Goal: Information Seeking & Learning: Learn about a topic

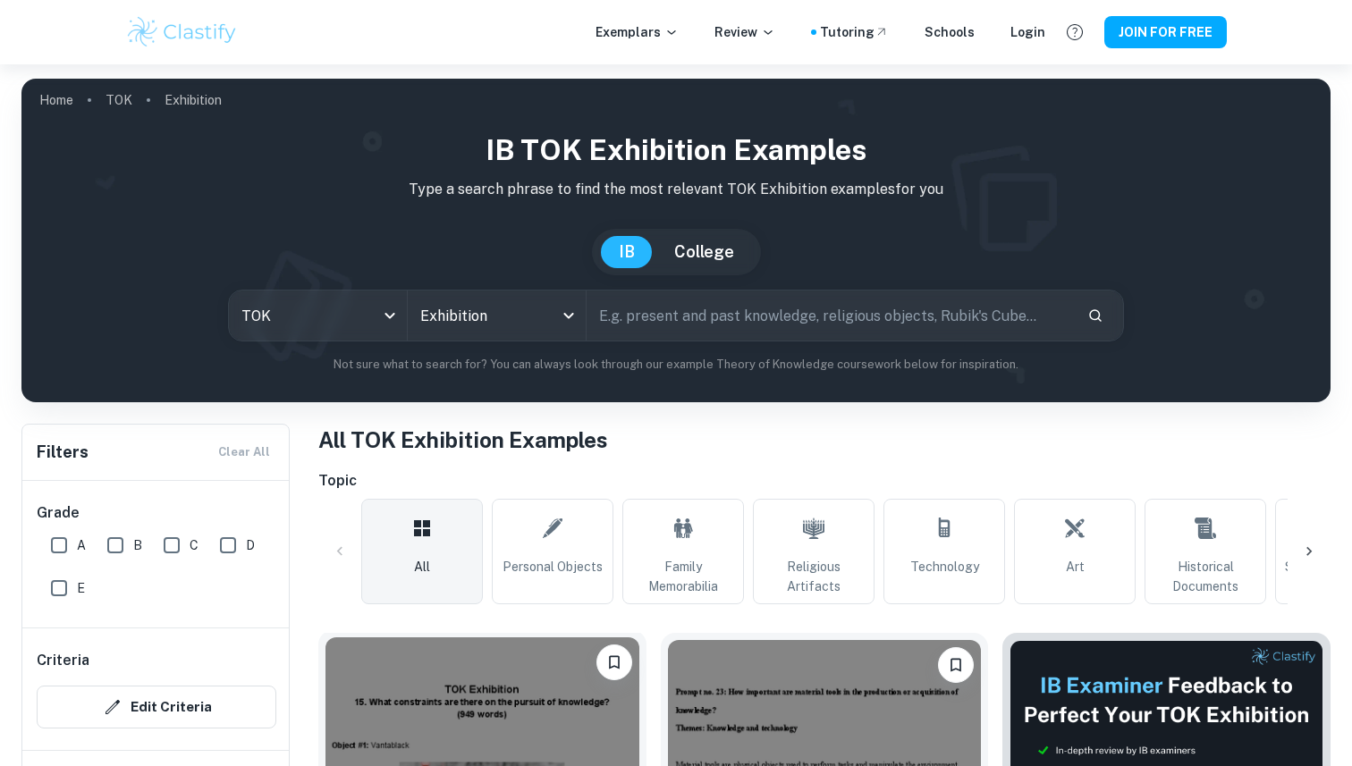
scroll to position [345, 0]
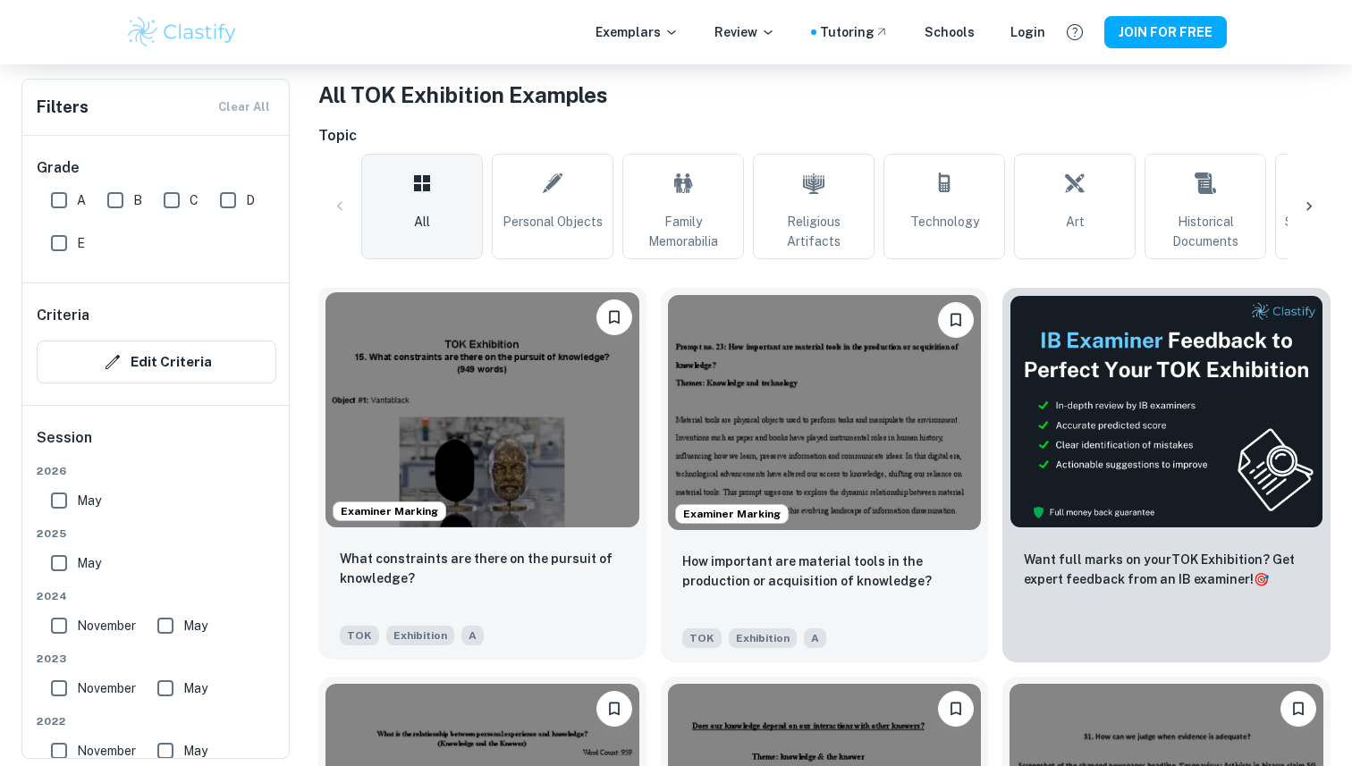
click at [622, 622] on div "What constraints are there on the pursuit of knowledge? TOK Exhibition A" at bounding box center [482, 597] width 328 height 125
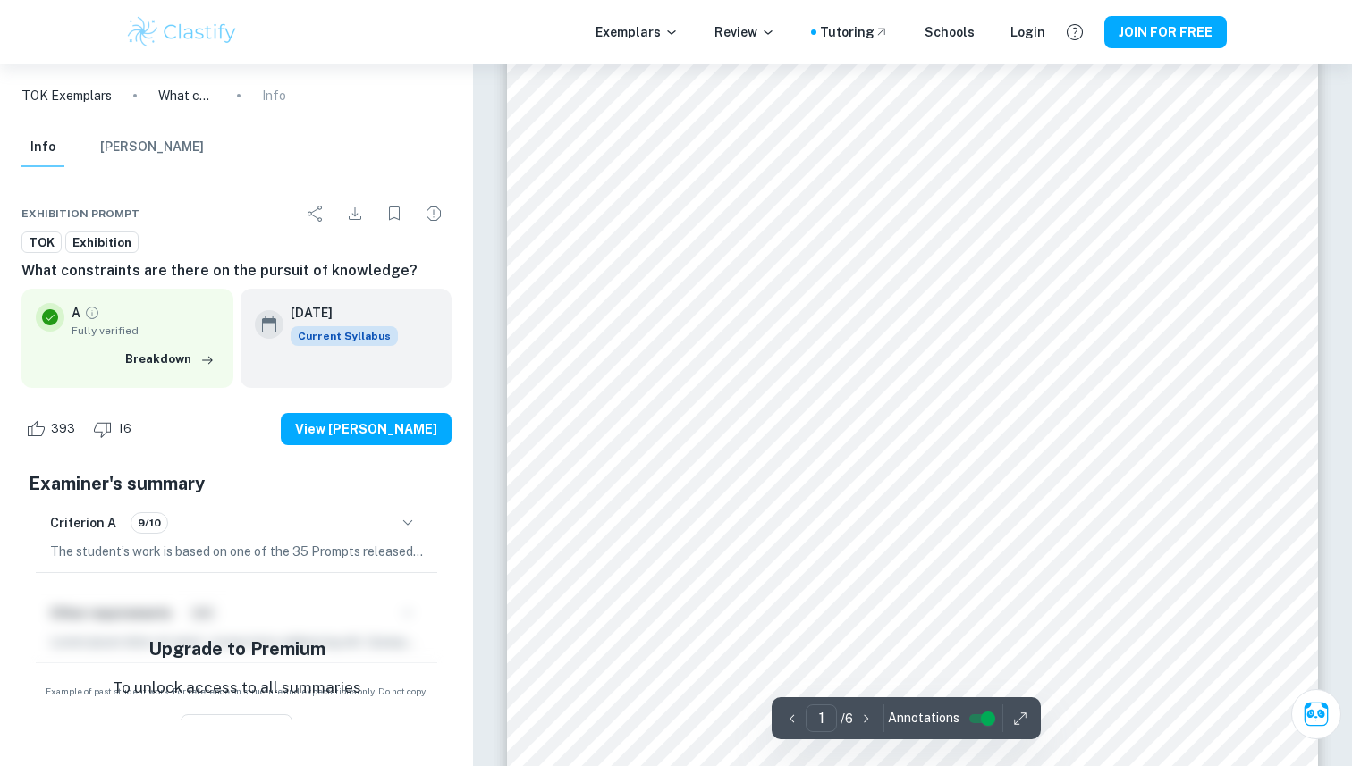
scroll to position [334, 0]
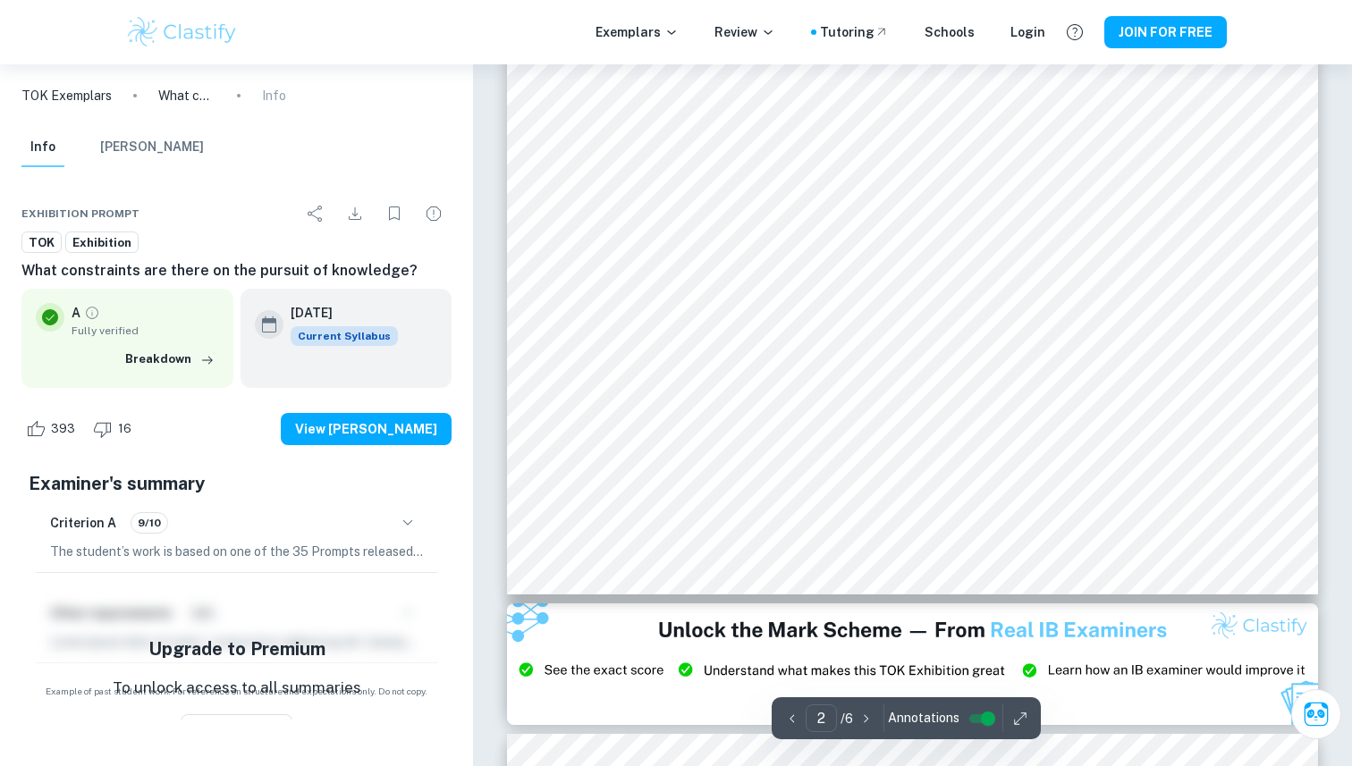
type input "3"
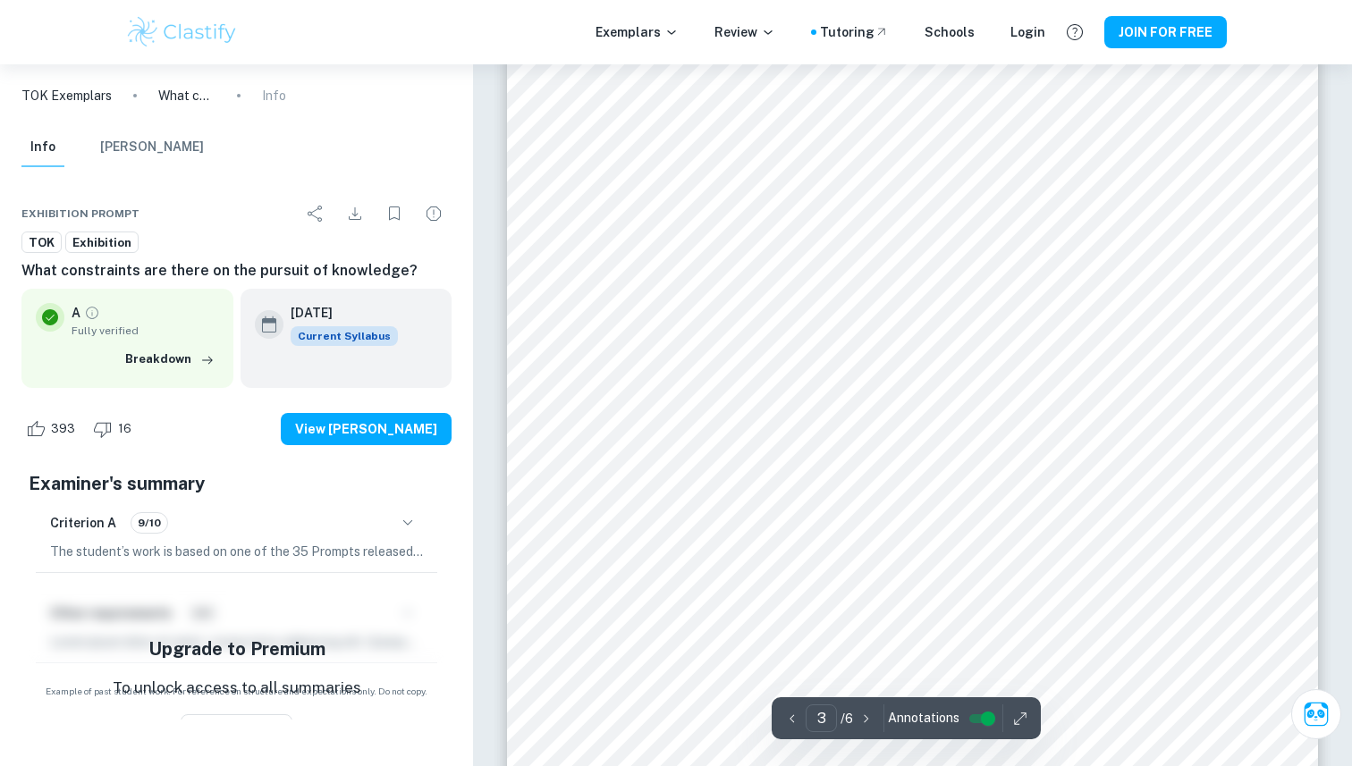
scroll to position [2639, 0]
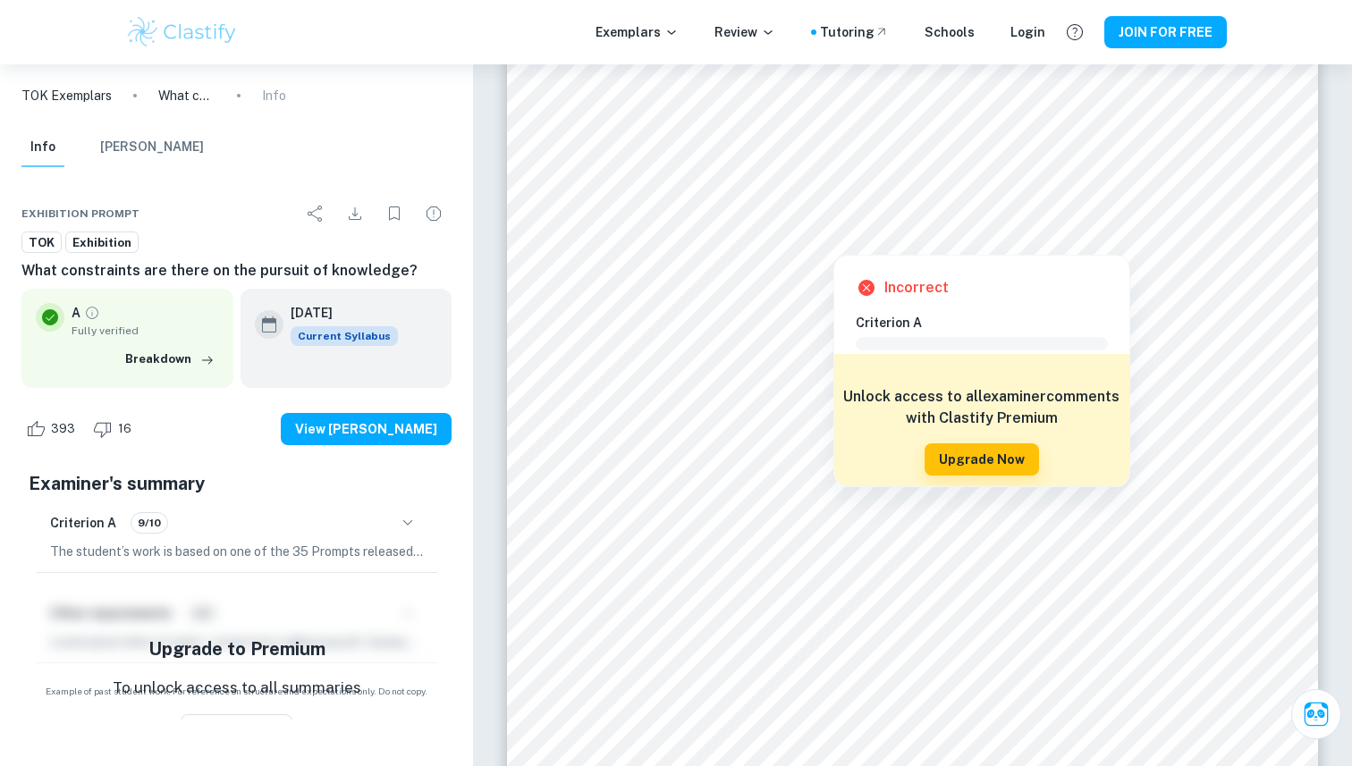
click at [773, 234] on div at bounding box center [833, 239] width 460 height 21
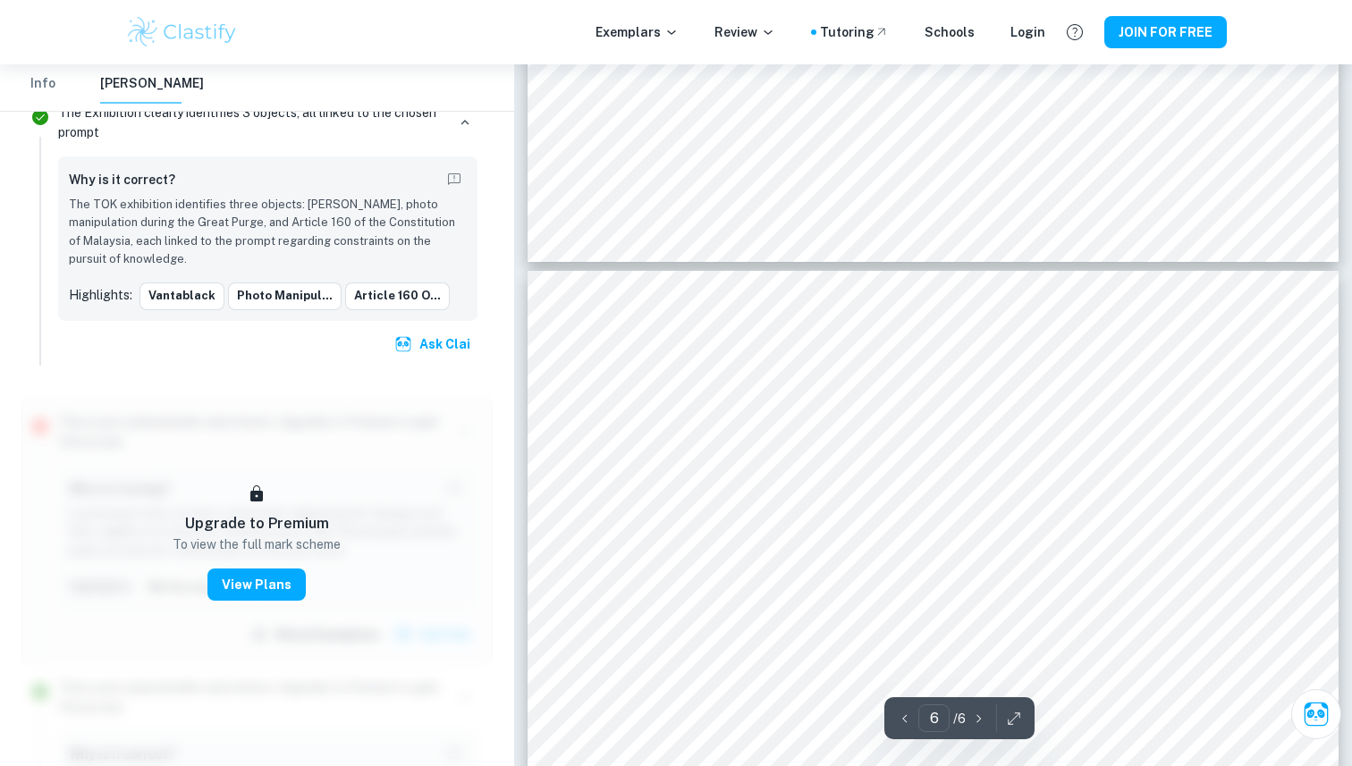
scroll to position [5364, 0]
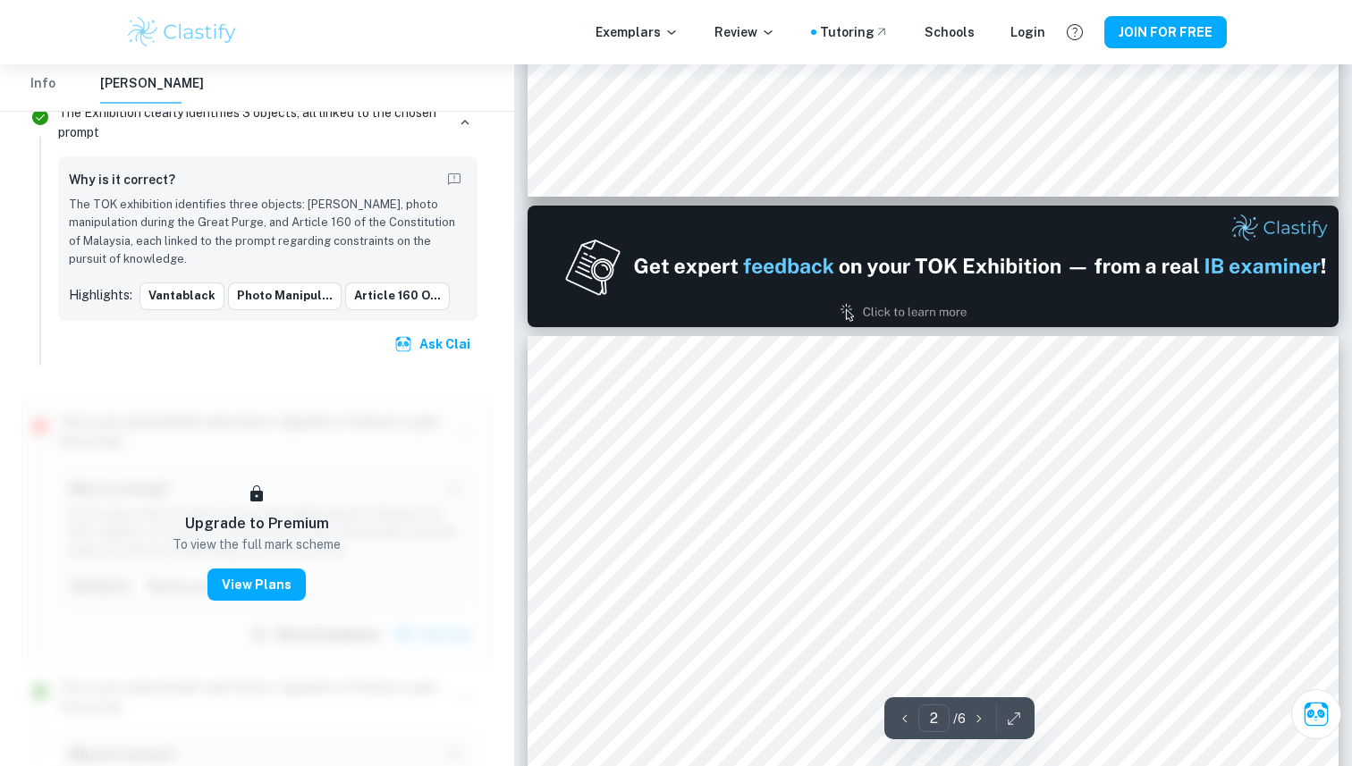
type input "1"
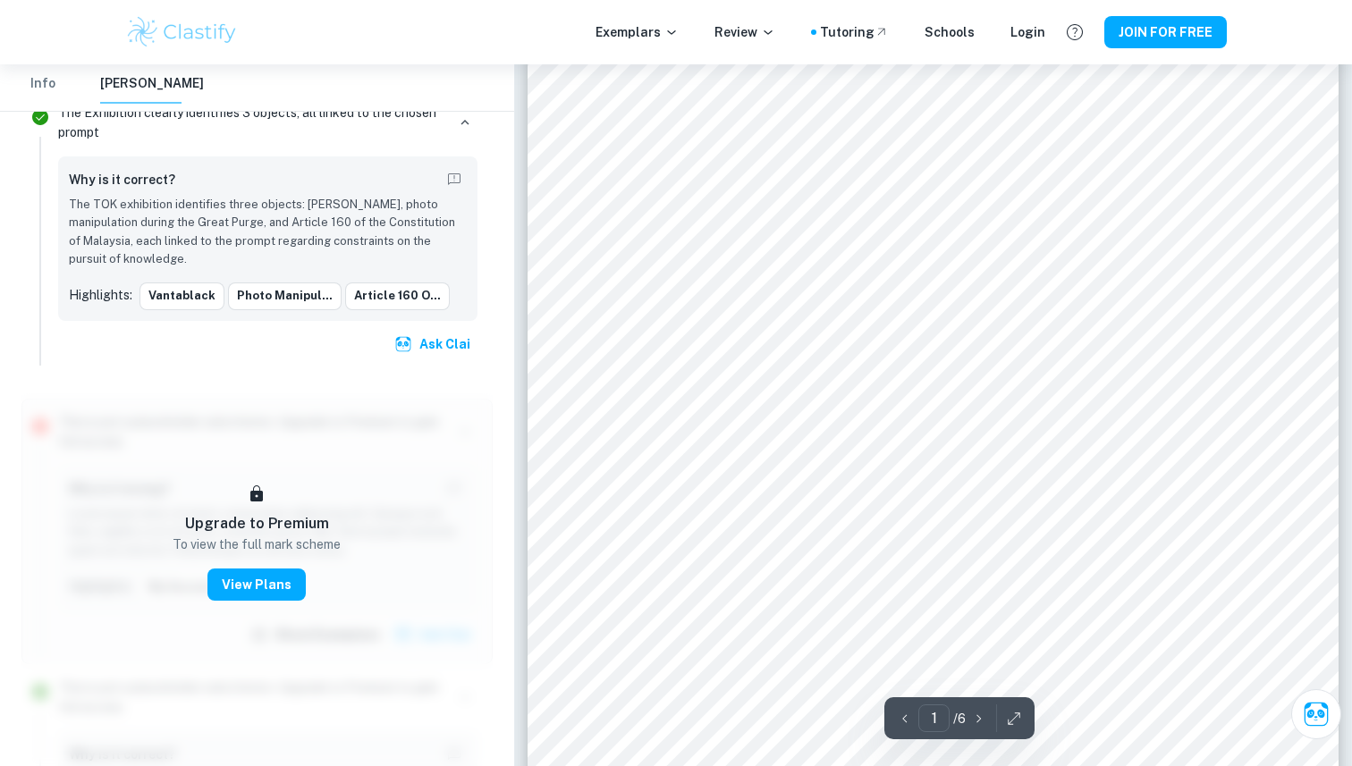
scroll to position [426, 0]
